Goal: Find specific page/section: Find specific page/section

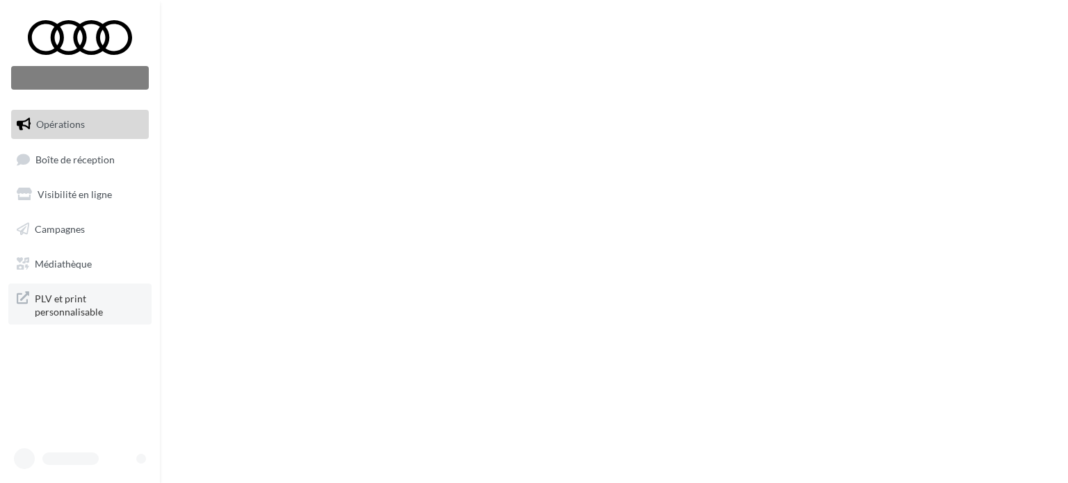
click at [90, 310] on span "PLV et print personnalisable" at bounding box center [89, 304] width 108 height 30
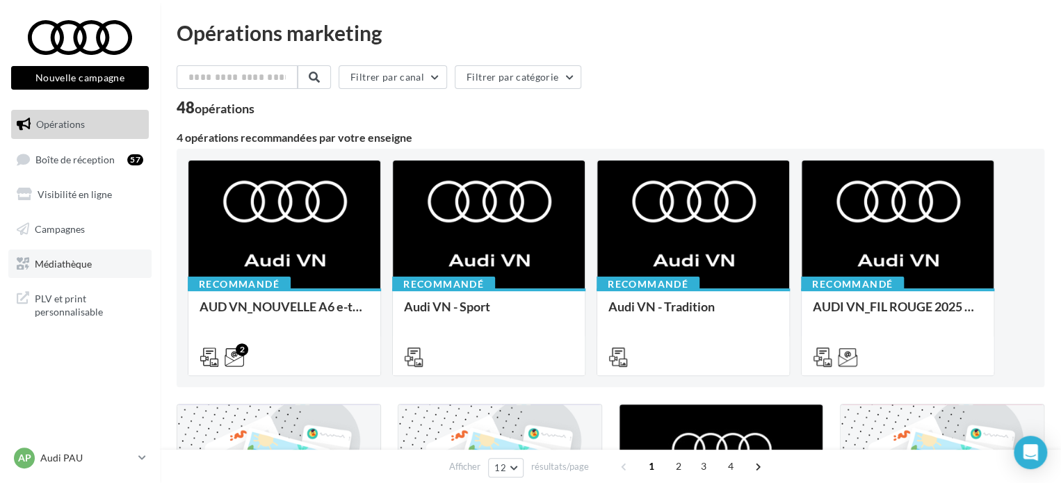
click at [67, 270] on link "Médiathèque" at bounding box center [79, 264] width 143 height 29
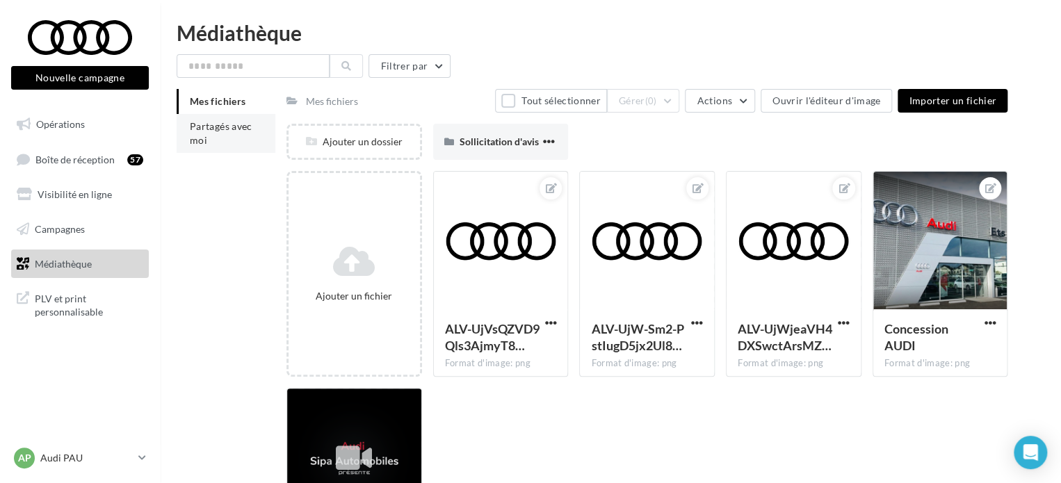
click at [239, 124] on span "Partagés avec moi" at bounding box center [221, 133] width 63 height 26
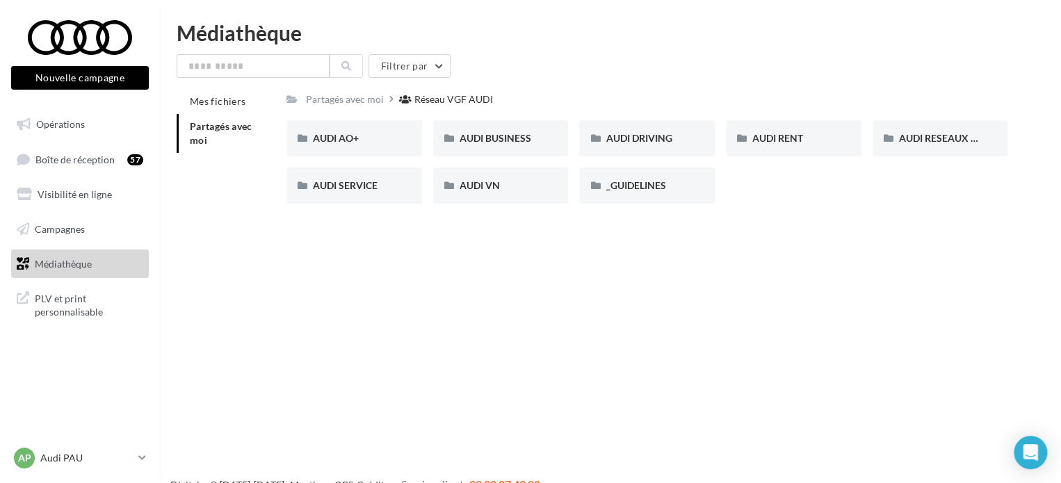
click at [50, 138] on link "Opérations" at bounding box center [79, 124] width 143 height 29
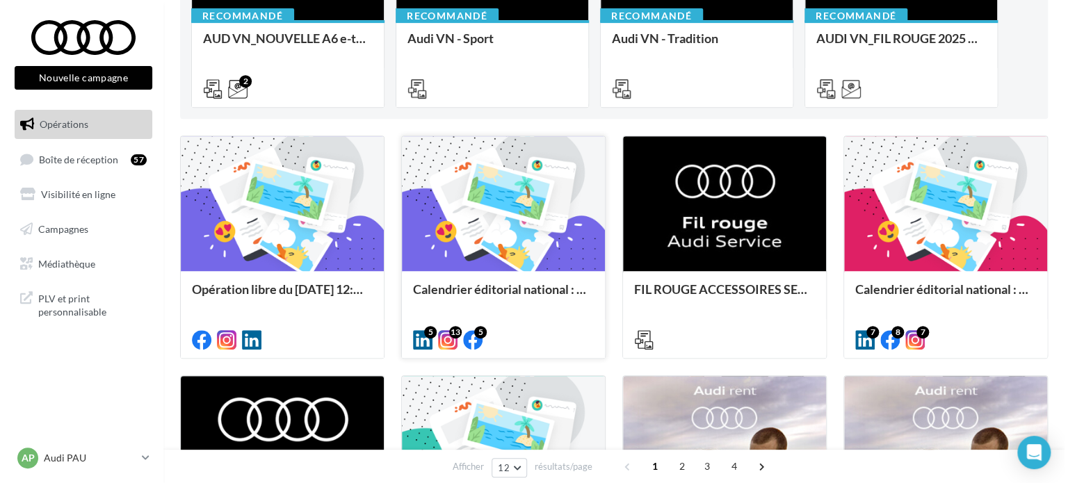
scroll to position [348, 0]
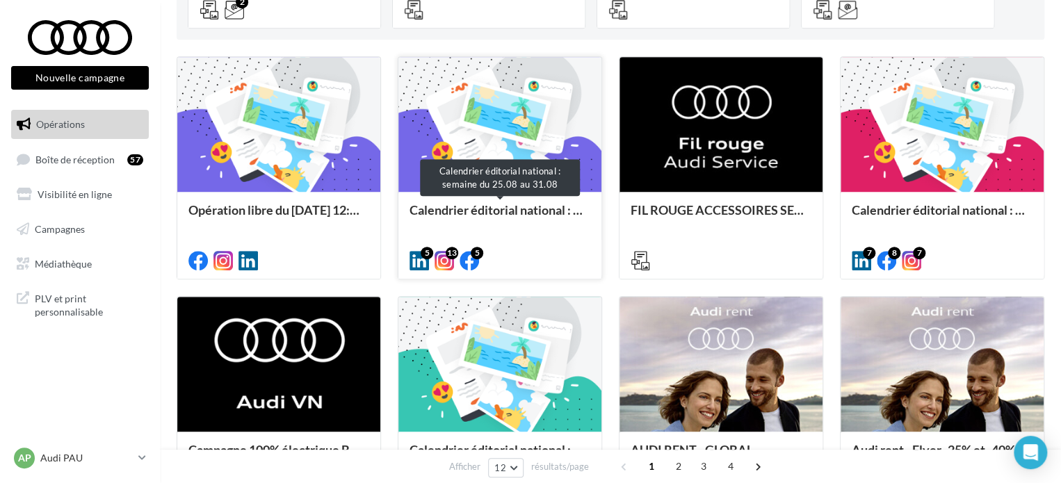
click at [477, 216] on div "Calendrier éditorial national : semaine du 25.08 au 31.08" at bounding box center [500, 217] width 181 height 28
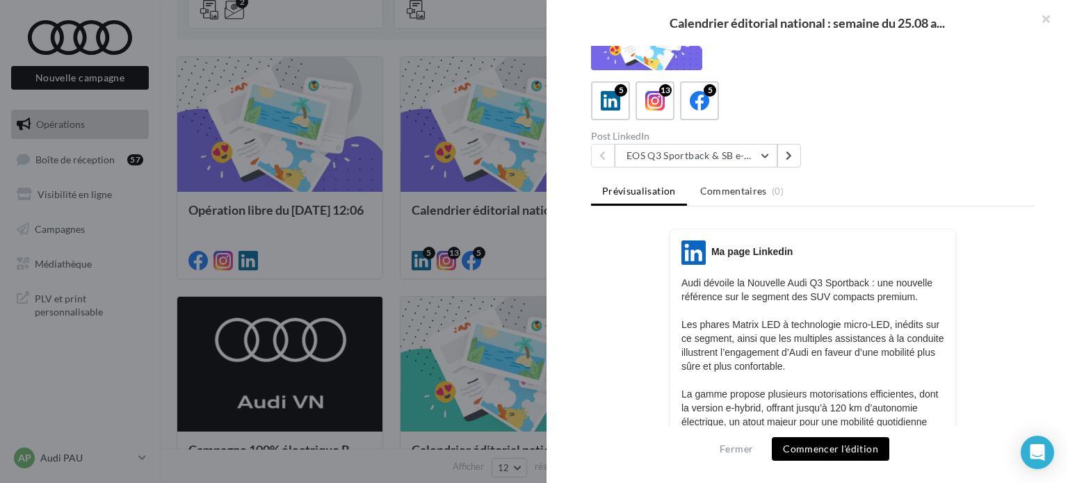
scroll to position [70, 0]
